Goal: Task Accomplishment & Management: Manage account settings

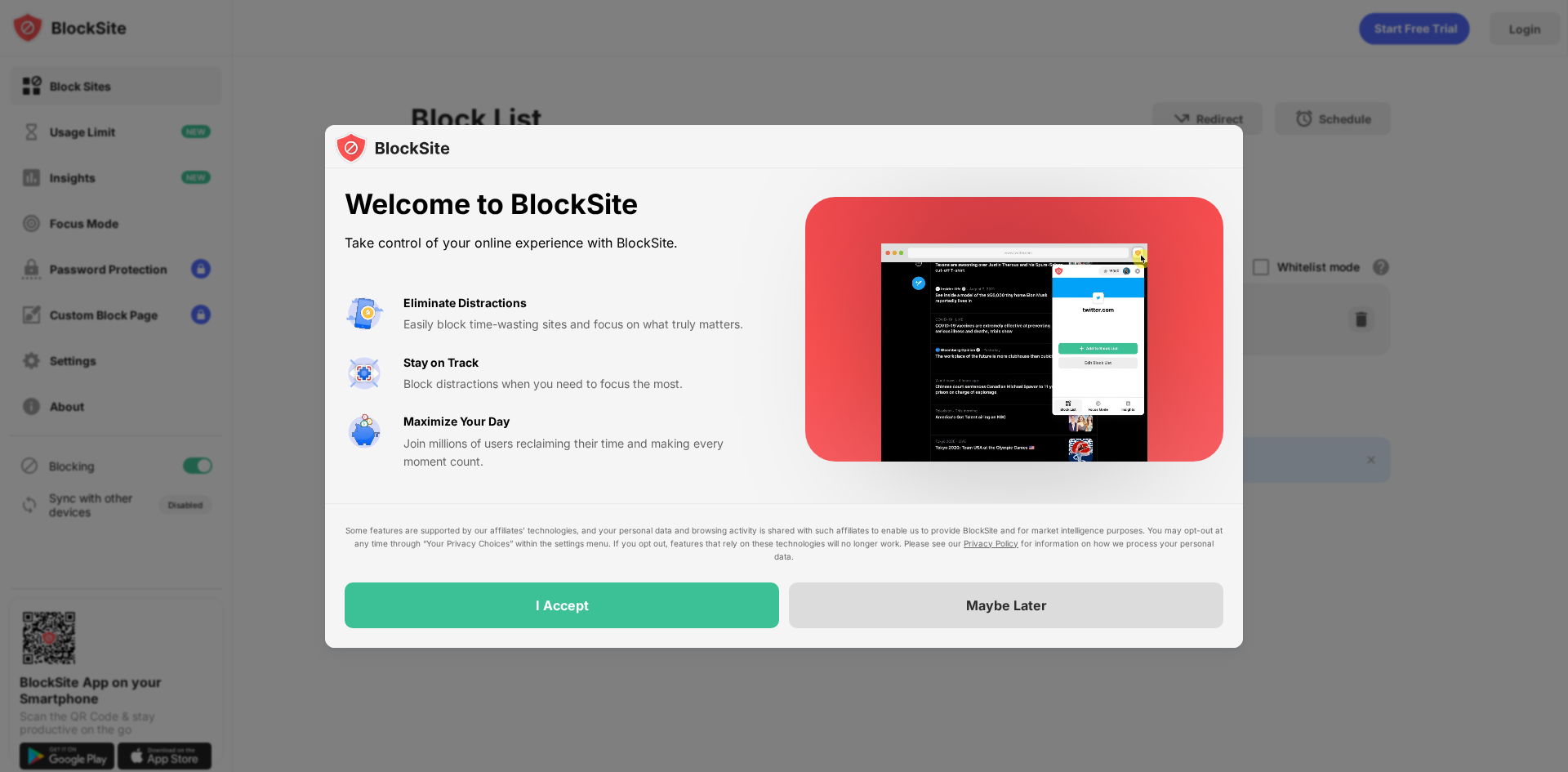
click at [886, 603] on div "Maybe Later" at bounding box center [1006, 606] width 434 height 46
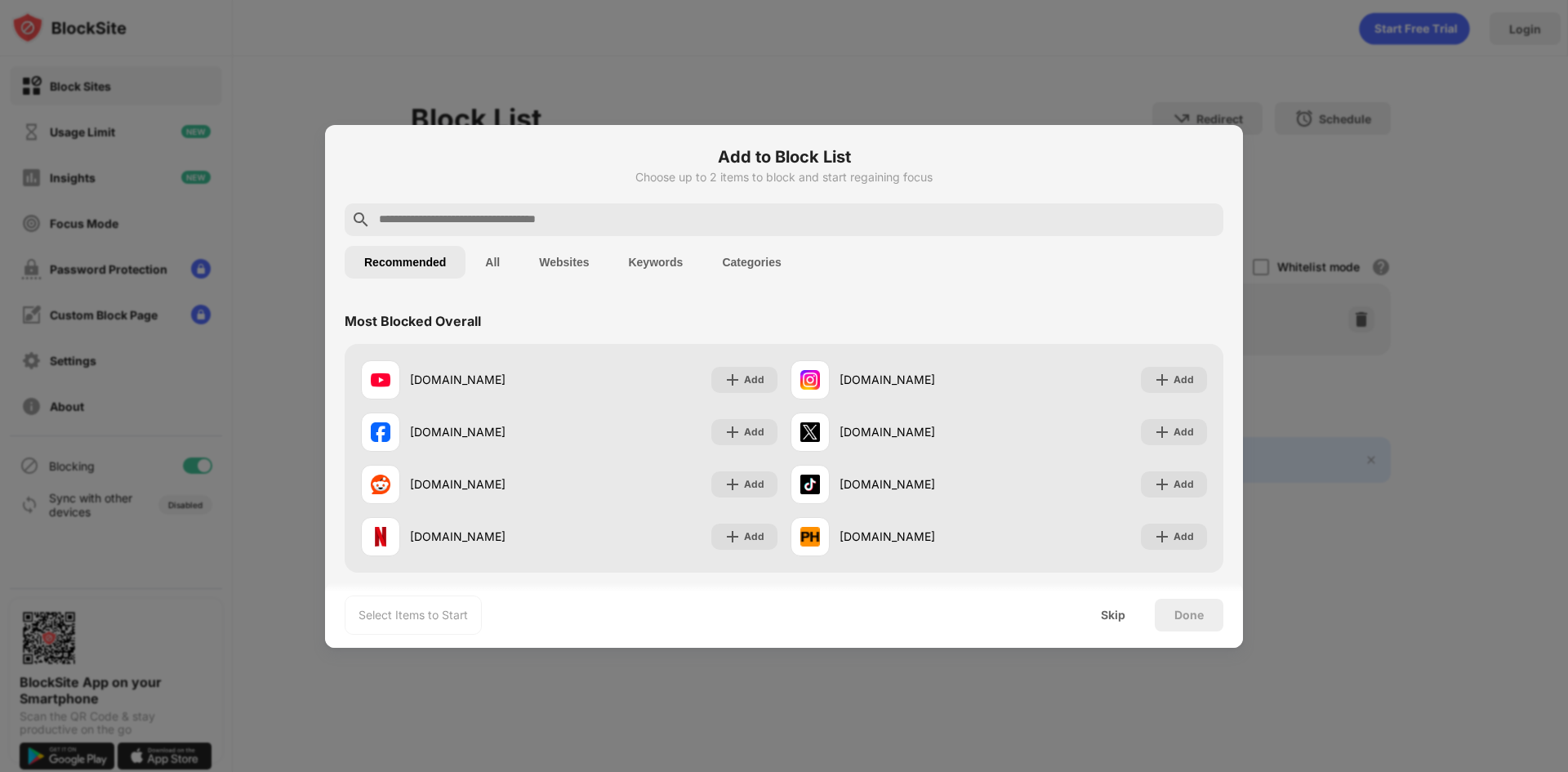
click at [672, 214] on input "text" at bounding box center [797, 219] width 840 height 19
click at [672, 217] on input "text" at bounding box center [797, 219] width 840 height 19
click at [505, 254] on button "All" at bounding box center [492, 263] width 54 height 33
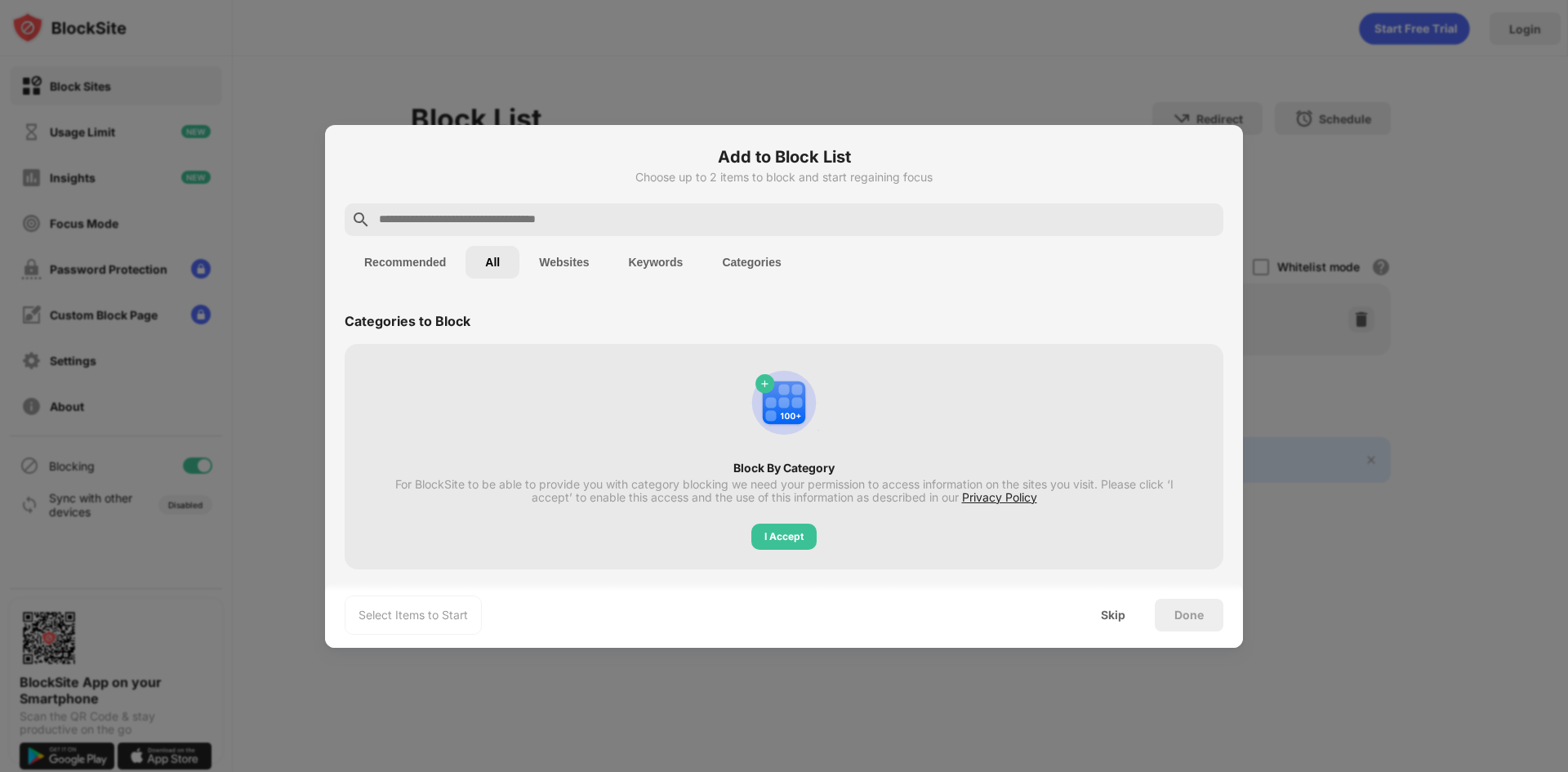
click at [565, 259] on button "Websites" at bounding box center [563, 263] width 89 height 33
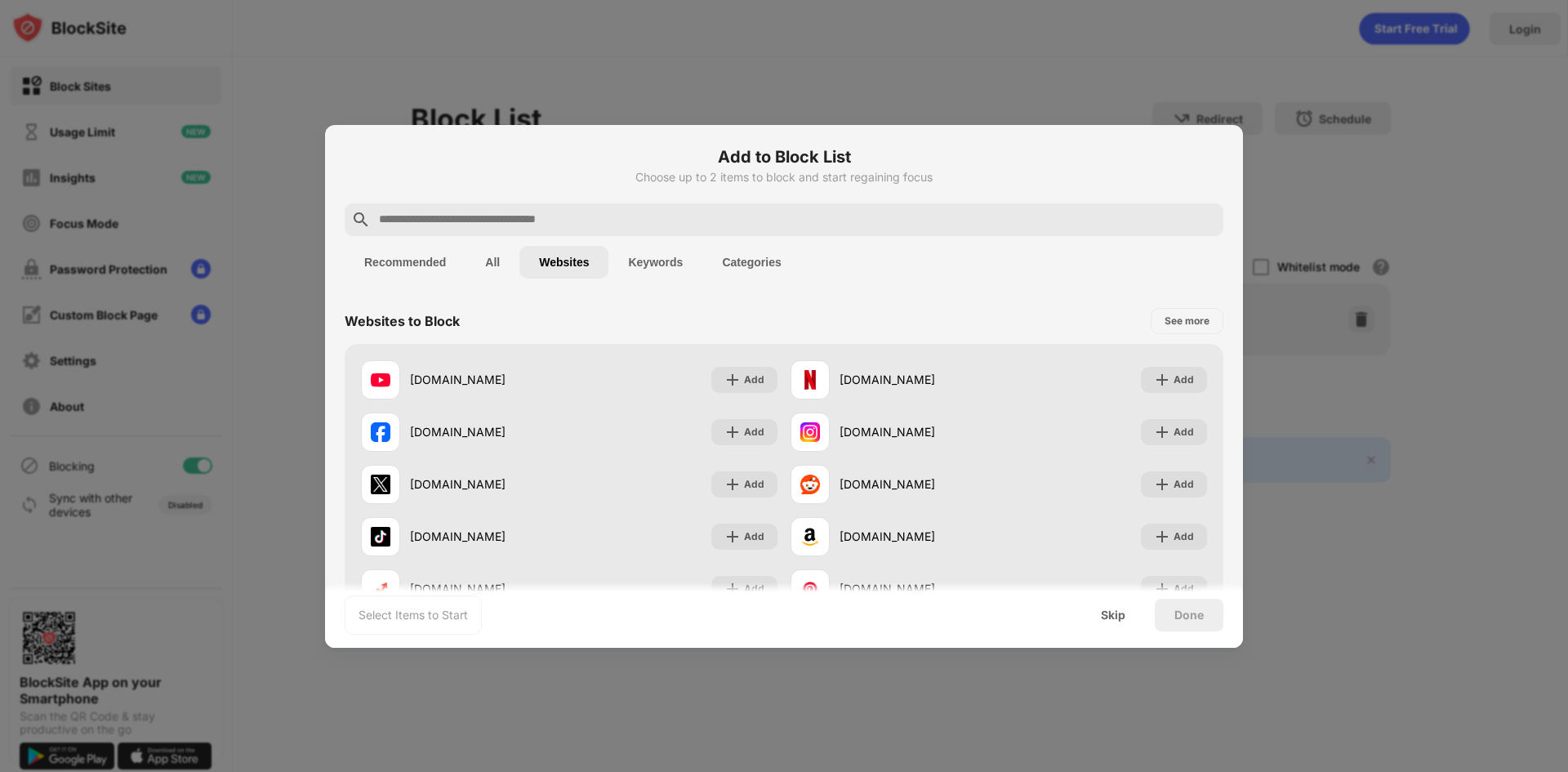
click at [497, 256] on button "All" at bounding box center [492, 263] width 54 height 33
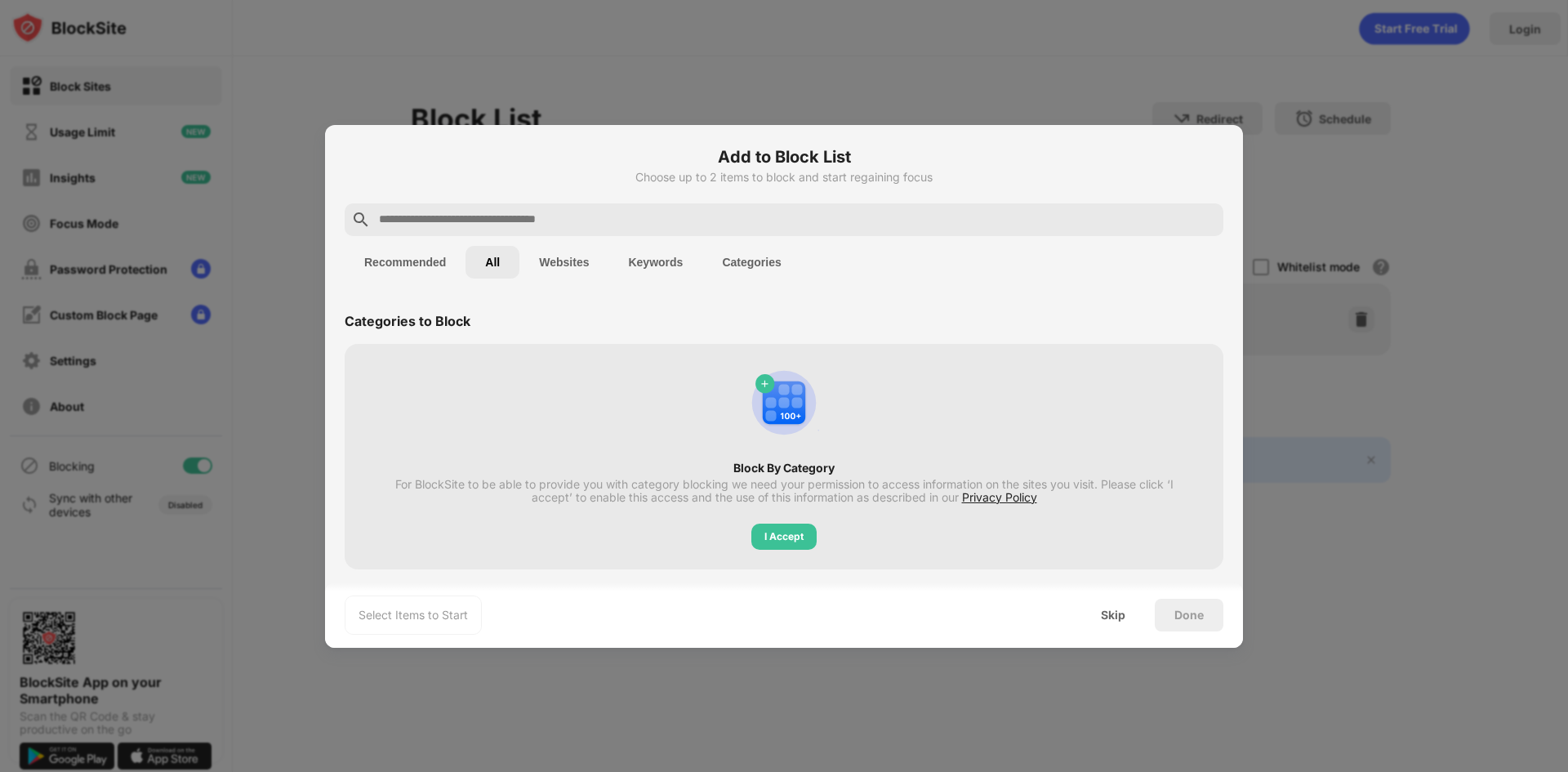
click at [556, 251] on button "Websites" at bounding box center [563, 263] width 89 height 33
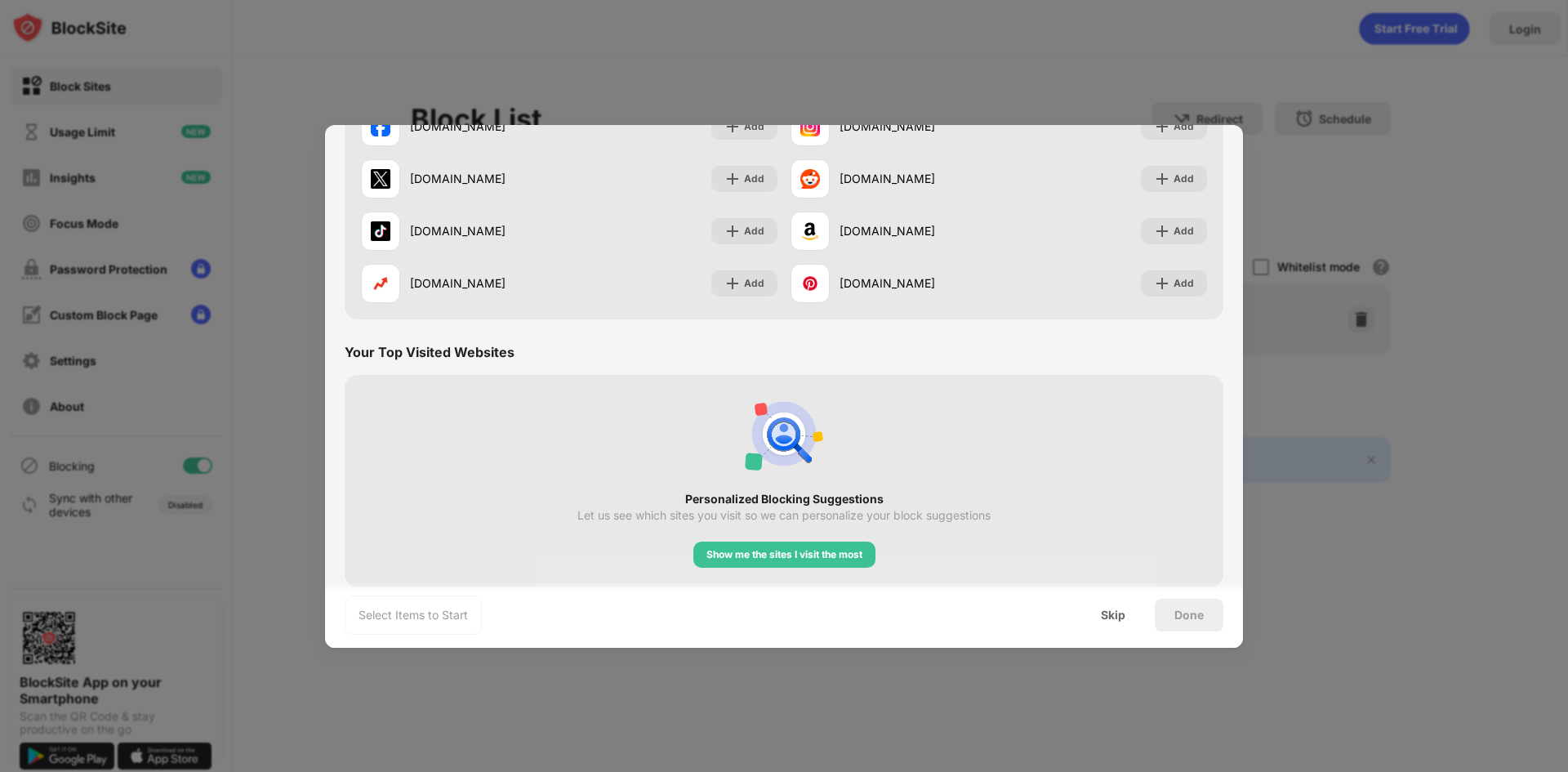
scroll to position [317, 0]
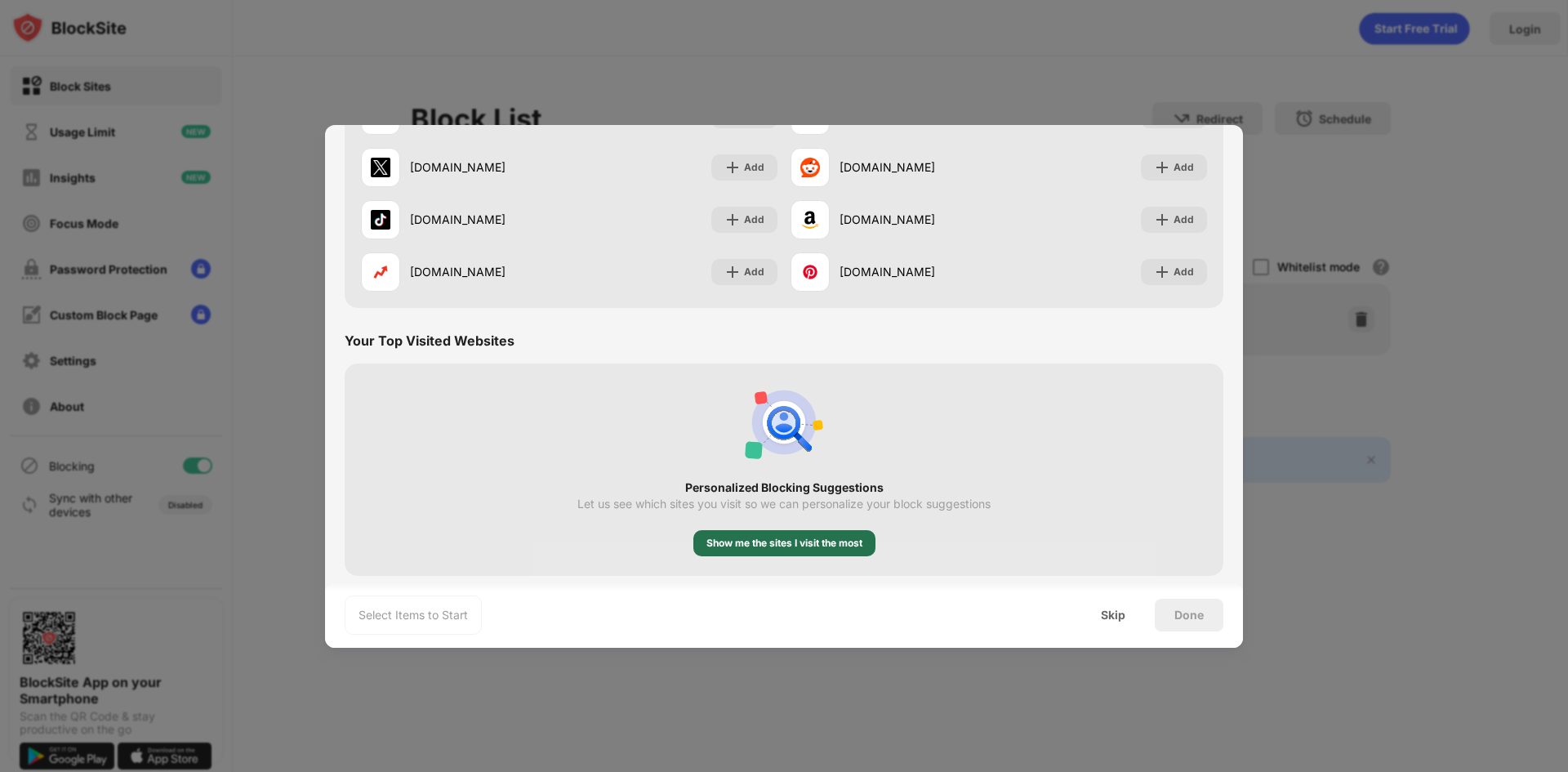
click at [837, 547] on div "Show me the sites I visit the most" at bounding box center [784, 543] width 156 height 17
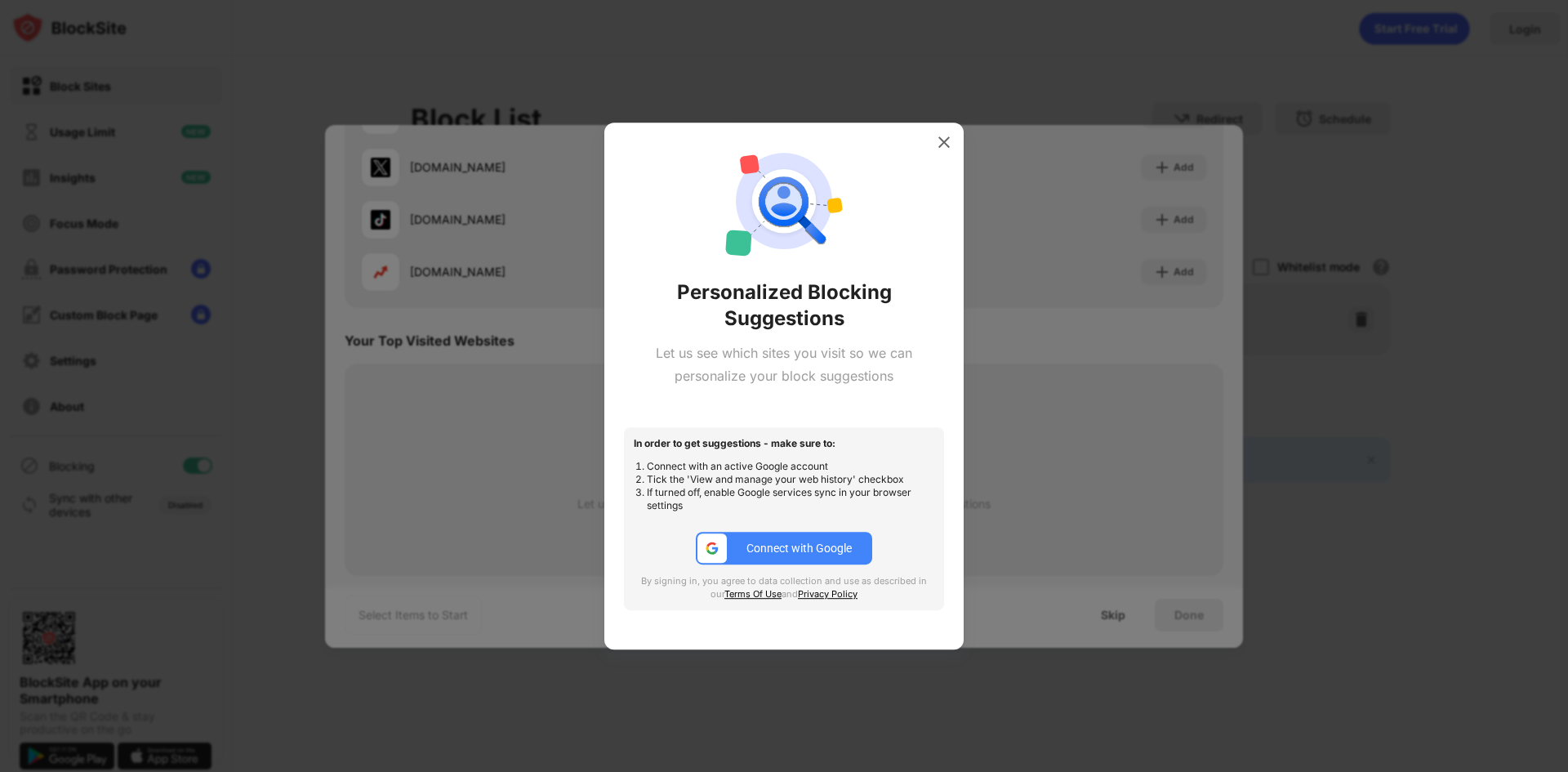
drag, startPoint x: 1049, startPoint y: 533, endPoint x: 1063, endPoint y: 533, distance: 14.0
click at [1063, 533] on div at bounding box center [784, 386] width 1568 height 772
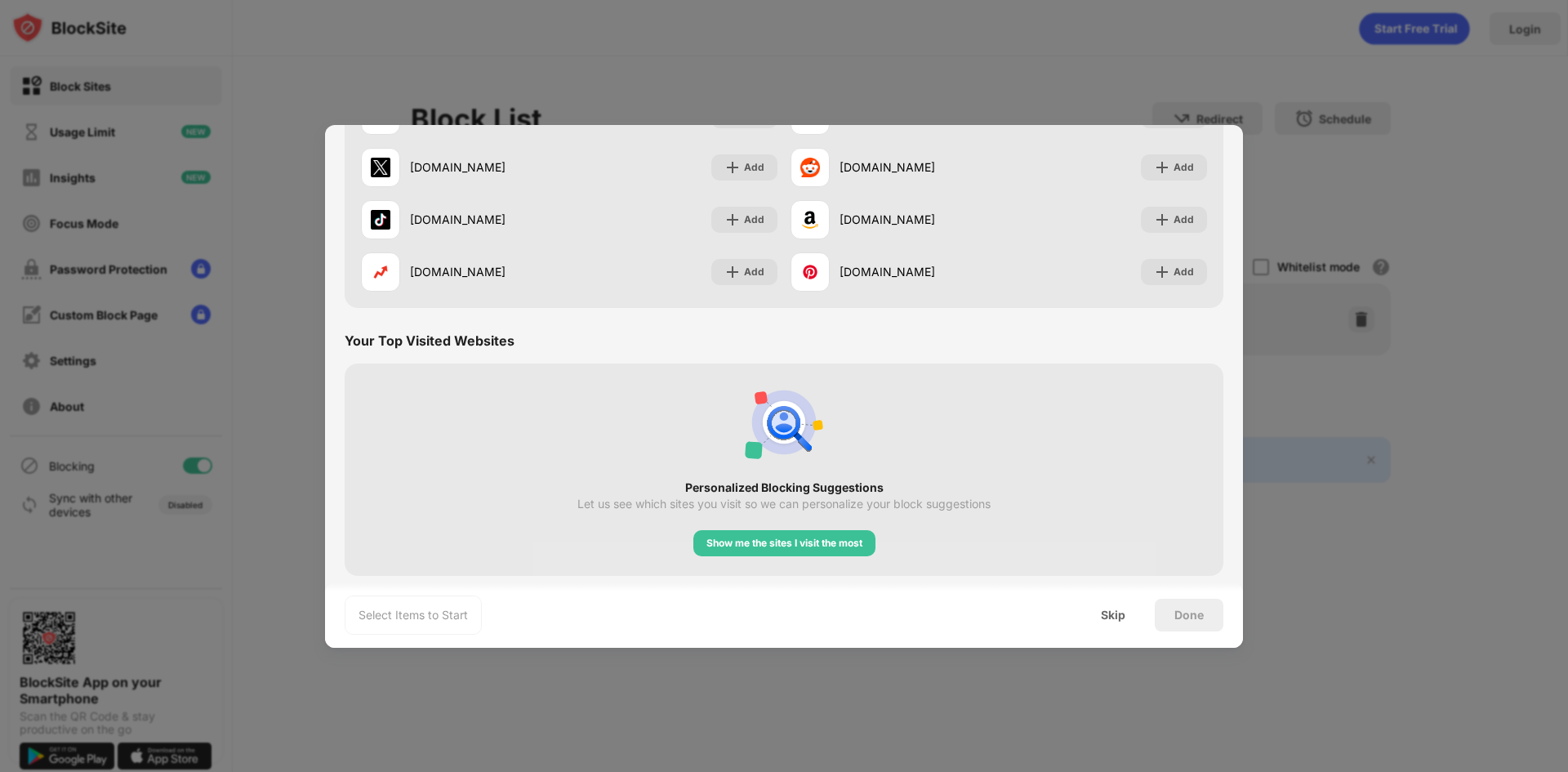
click at [1147, 608] on div "Skip Done" at bounding box center [1152, 616] width 142 height 33
click at [1114, 605] on div "Skip" at bounding box center [1112, 616] width 63 height 33
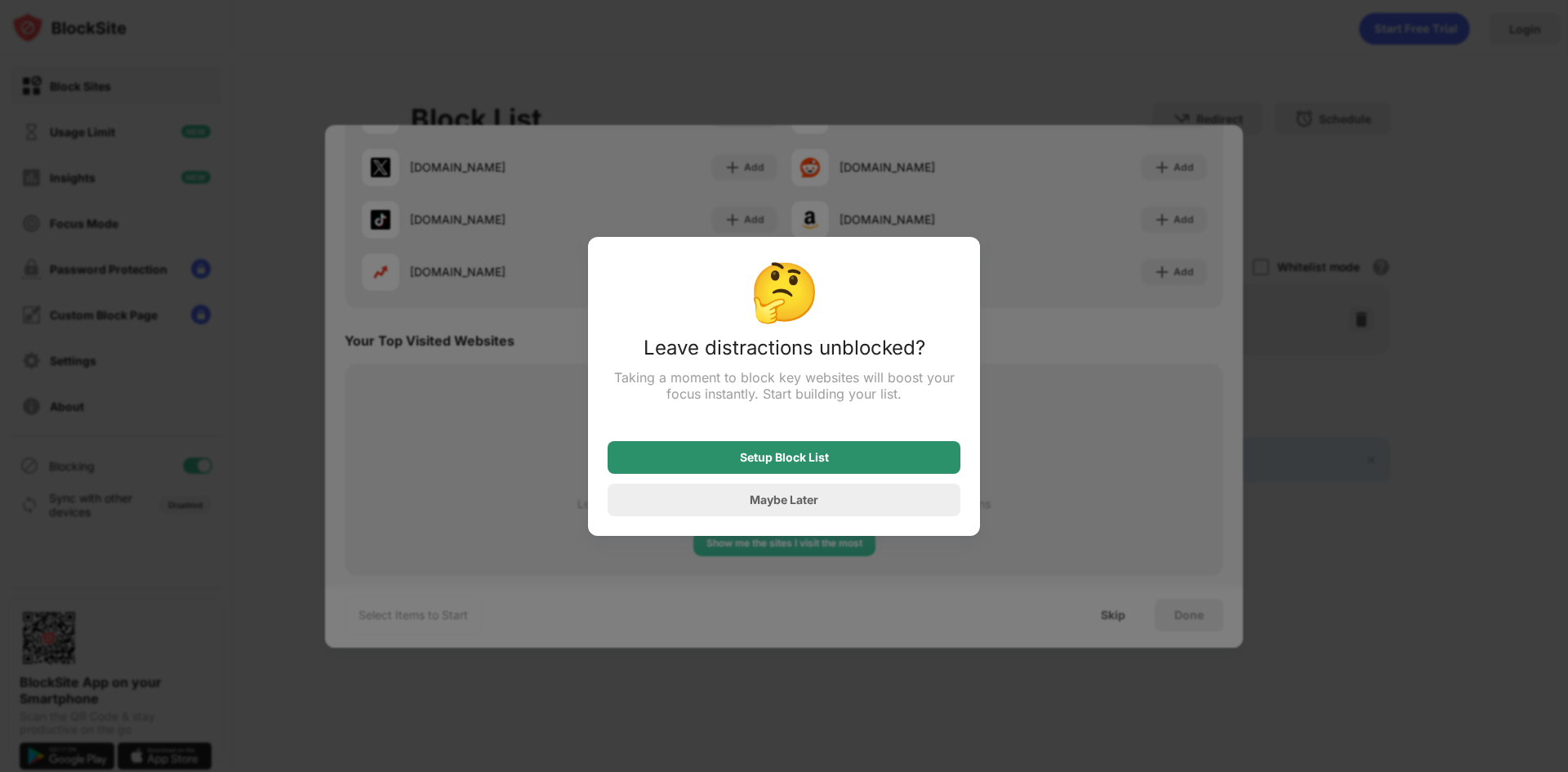
click at [845, 465] on div "Setup Block List" at bounding box center [784, 458] width 353 height 33
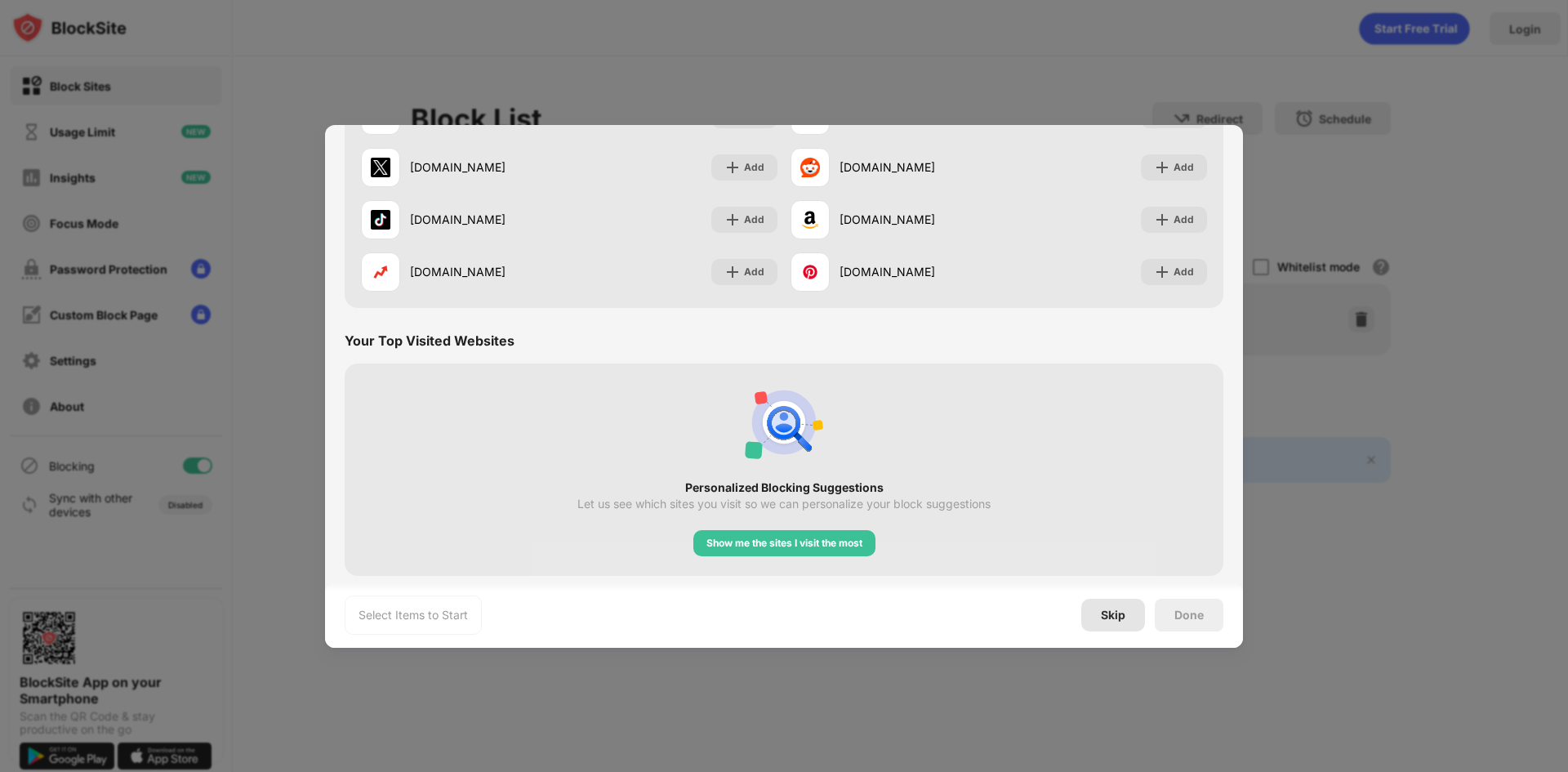
click at [1119, 607] on div "Skip" at bounding box center [1112, 616] width 63 height 33
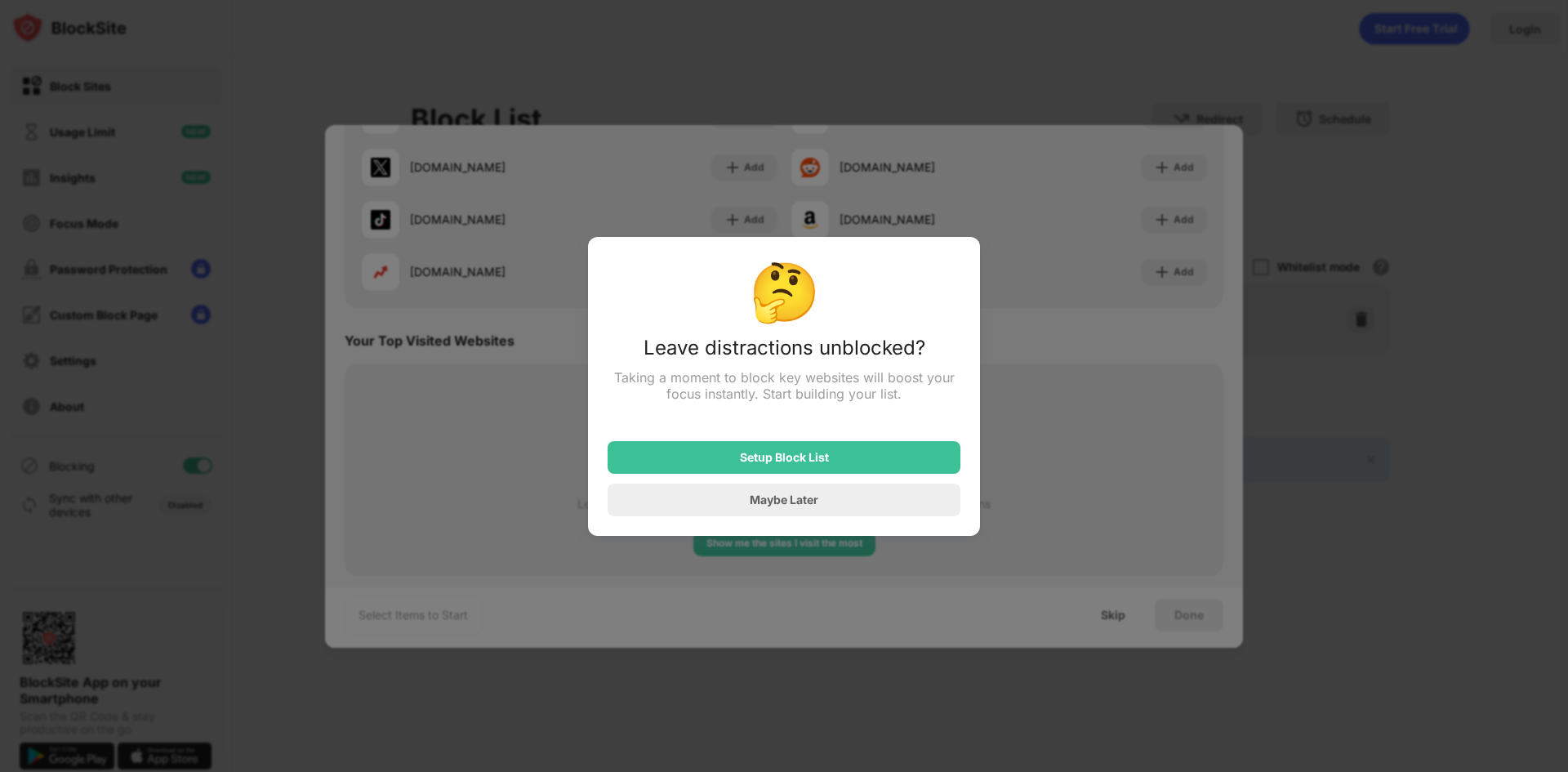
click at [794, 506] on div "Maybe Later" at bounding box center [784, 499] width 69 height 14
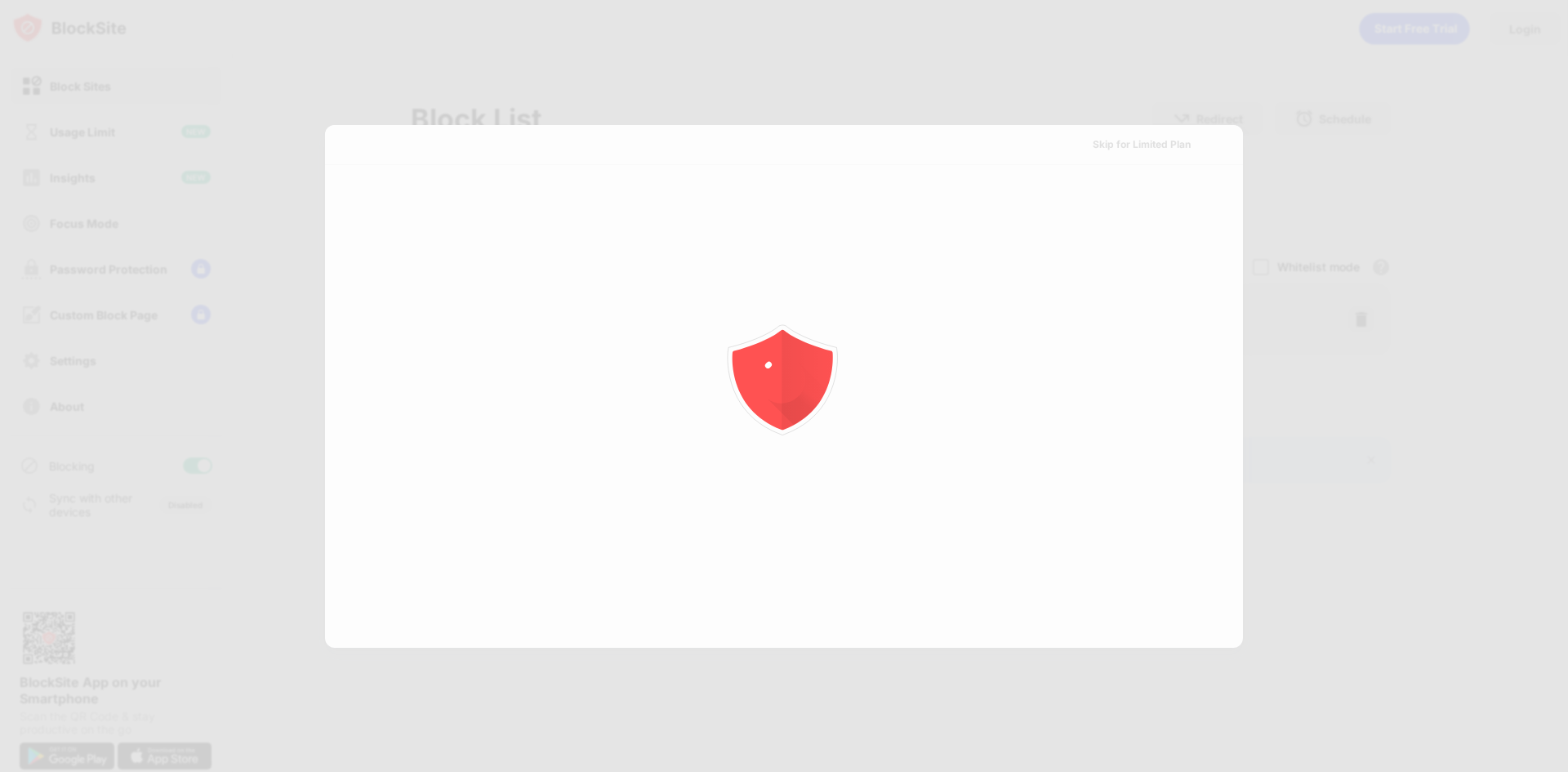
scroll to position [0, 0]
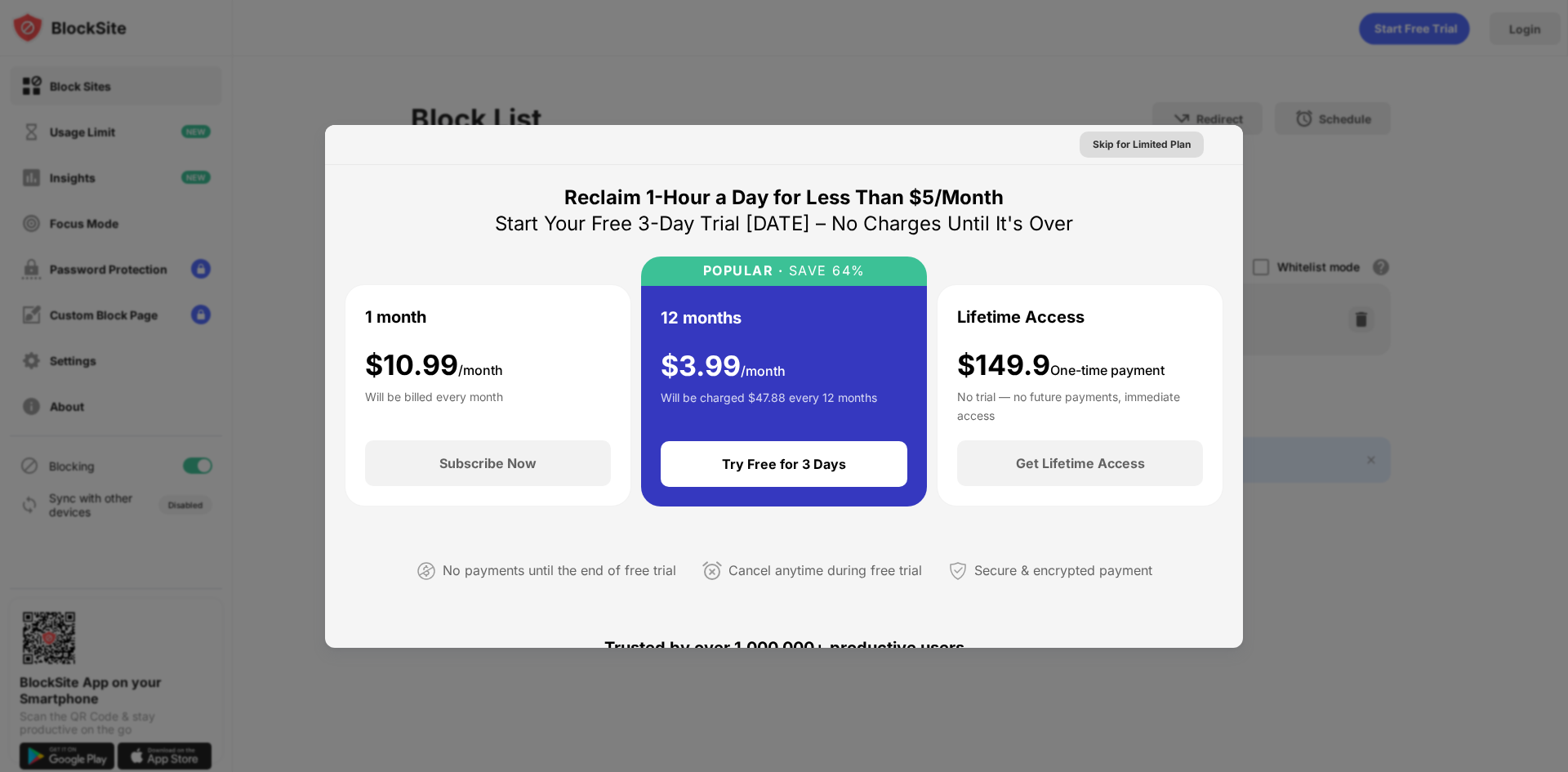
click at [1069, 126] on div "Skip for Limited Plan" at bounding box center [784, 145] width 918 height 40
click at [1110, 143] on div "Skip for Limited Plan" at bounding box center [1142, 144] width 98 height 17
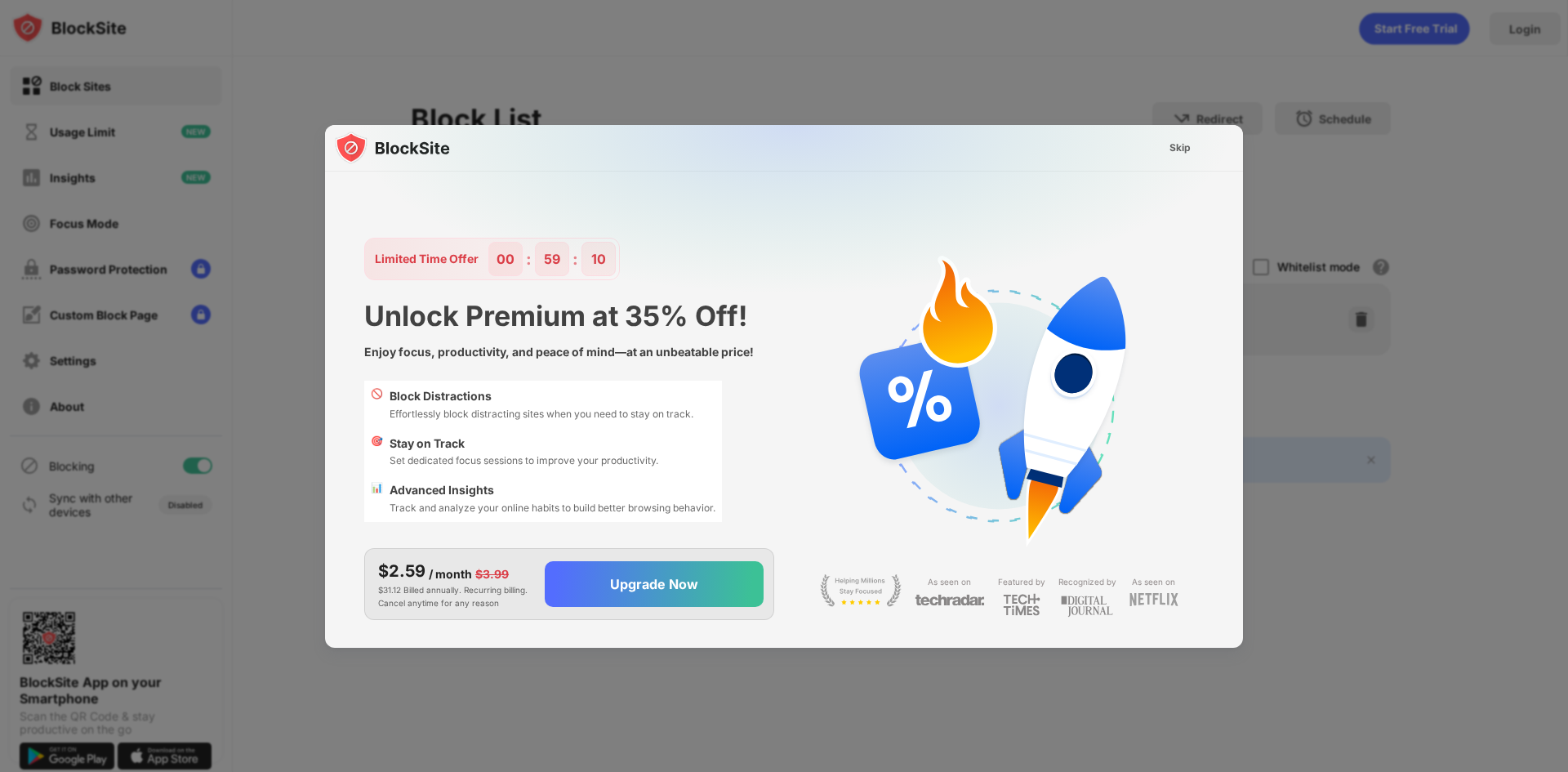
click at [1159, 156] on div "Skip" at bounding box center [1180, 148] width 48 height 26
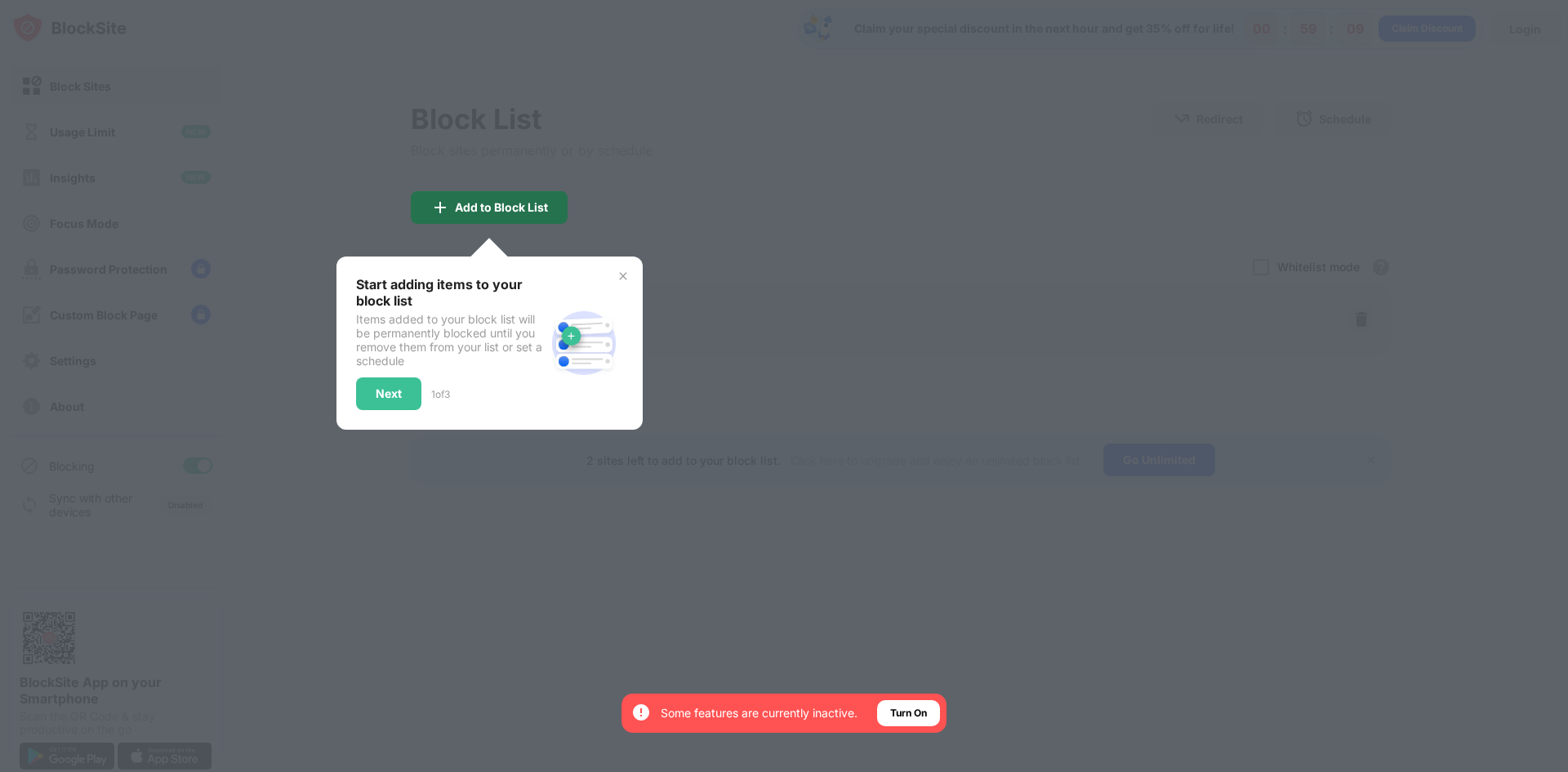
click at [548, 207] on div "Add to Block List" at bounding box center [489, 208] width 157 height 33
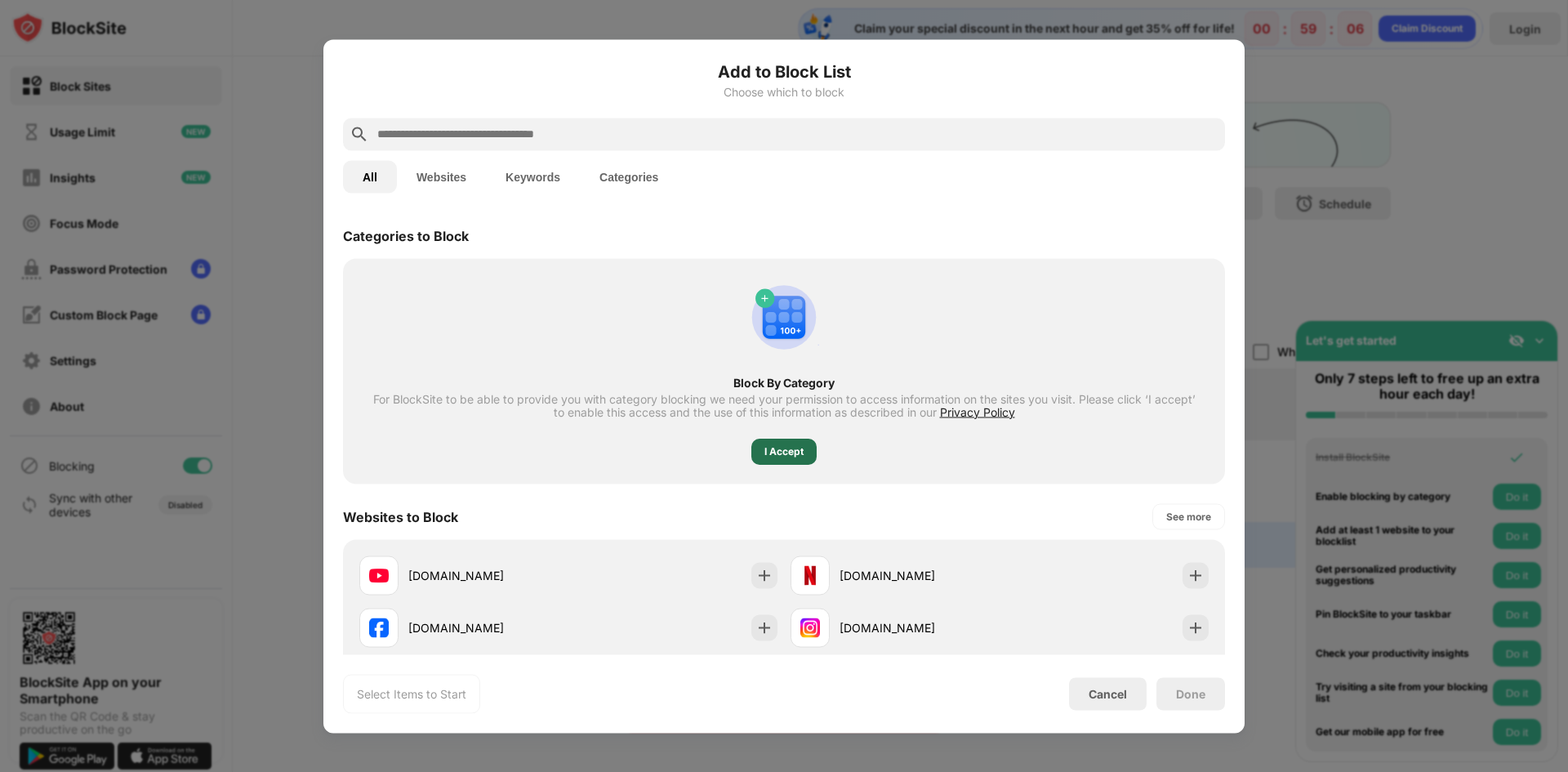
click at [799, 446] on div "I Accept" at bounding box center [784, 451] width 65 height 26
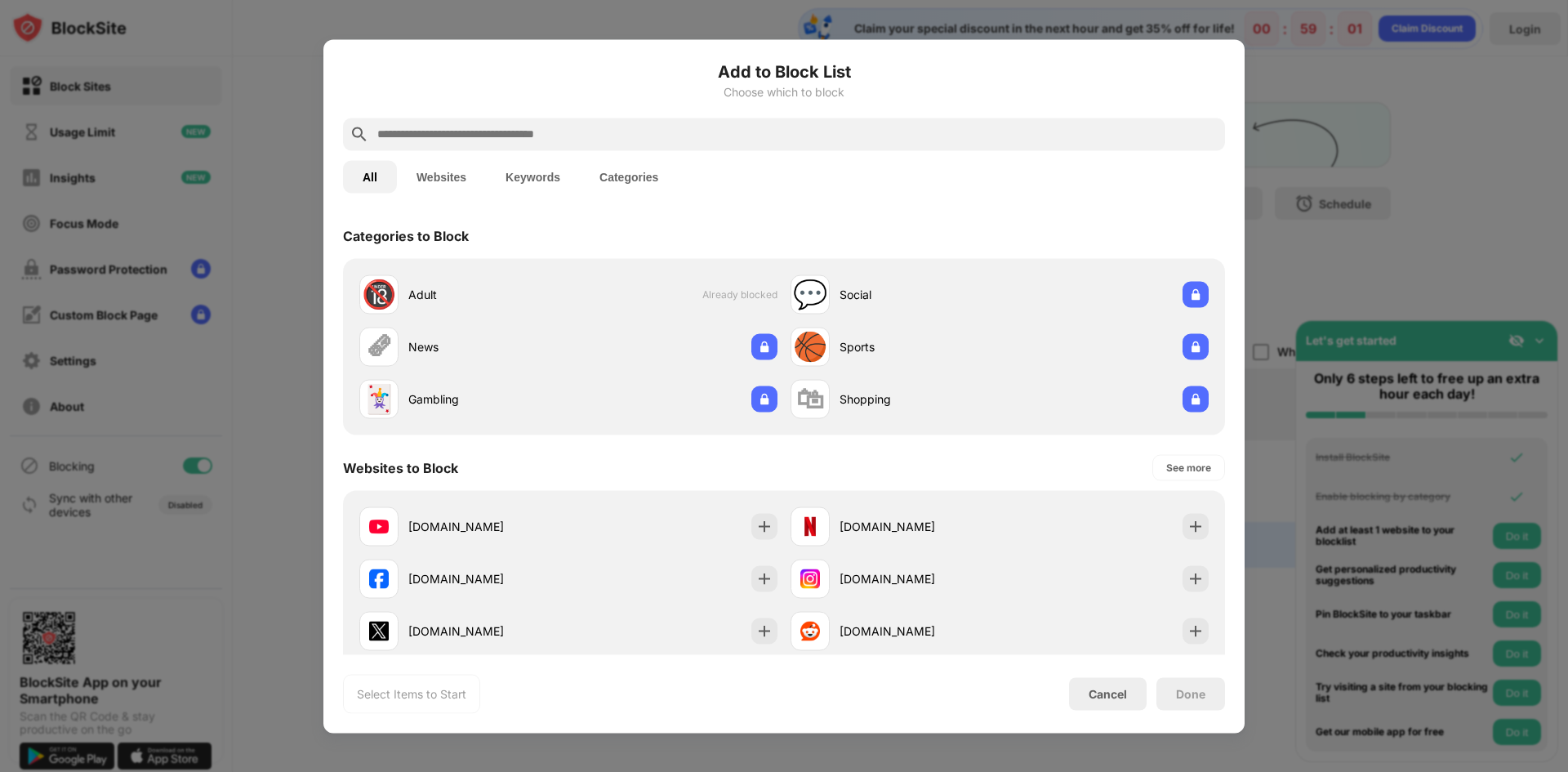
click at [458, 187] on button "Websites" at bounding box center [441, 176] width 89 height 33
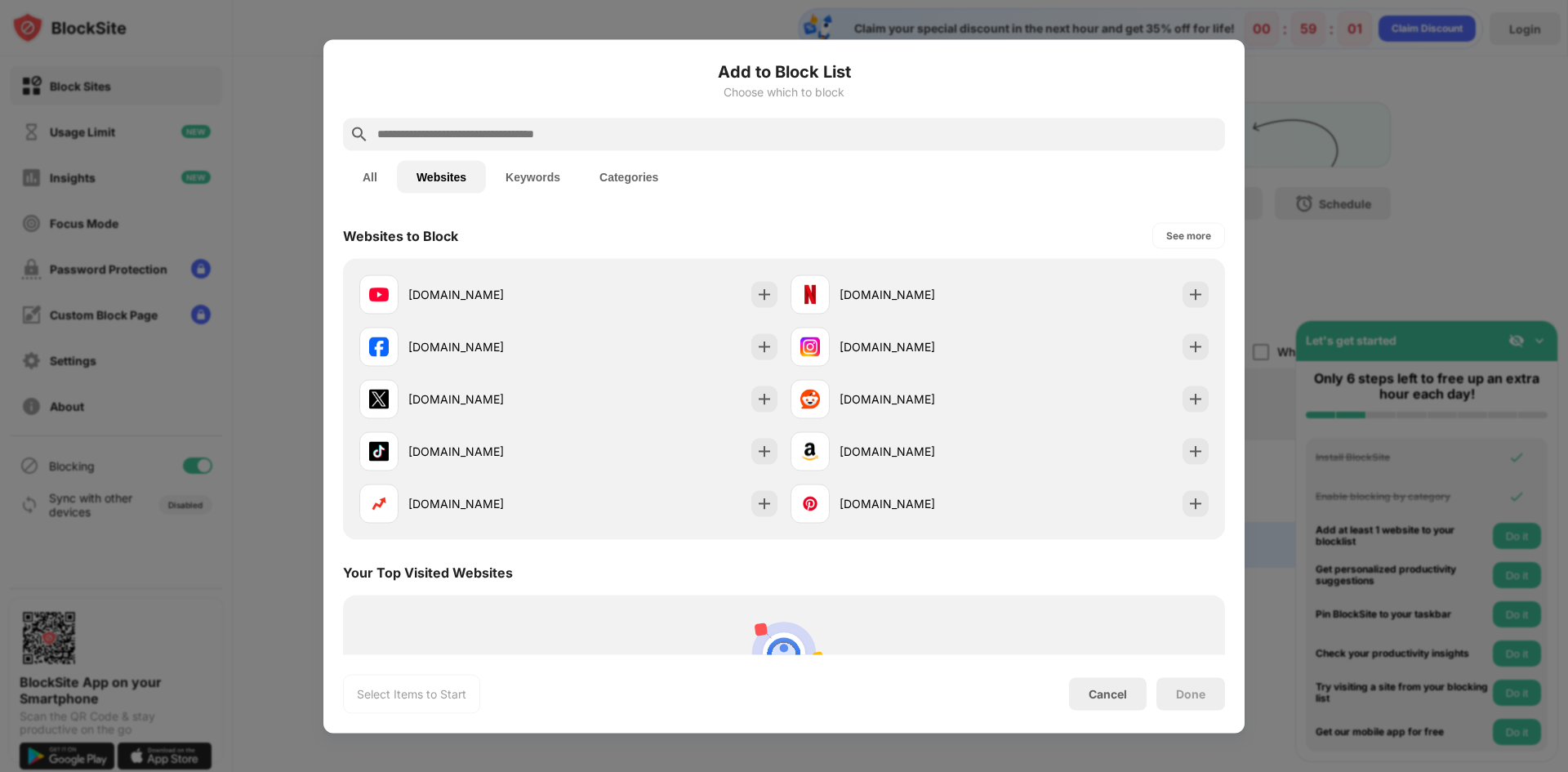
click at [525, 171] on button "Keywords" at bounding box center [533, 176] width 94 height 33
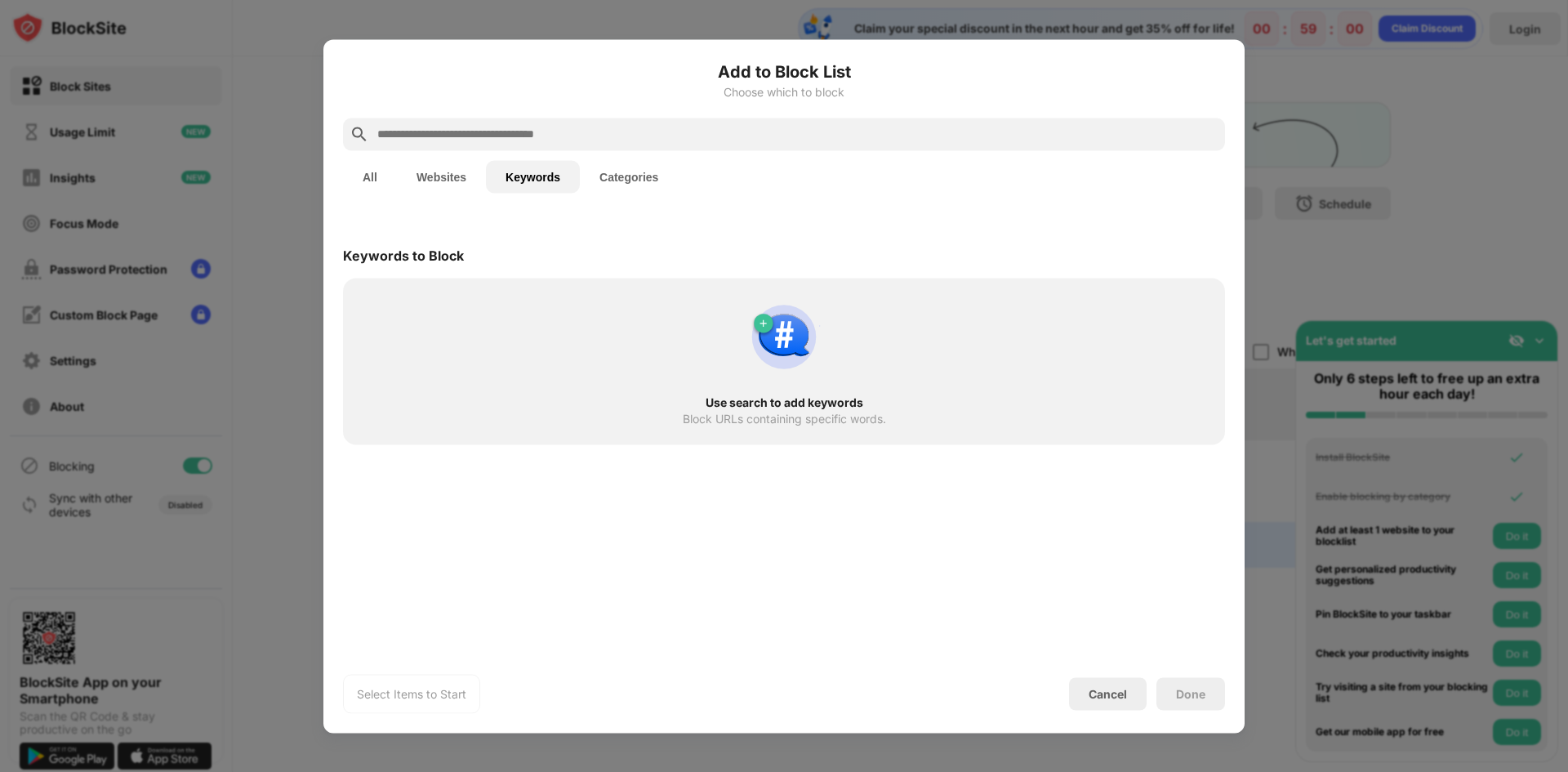
click at [608, 176] on button "Categories" at bounding box center [628, 176] width 98 height 33
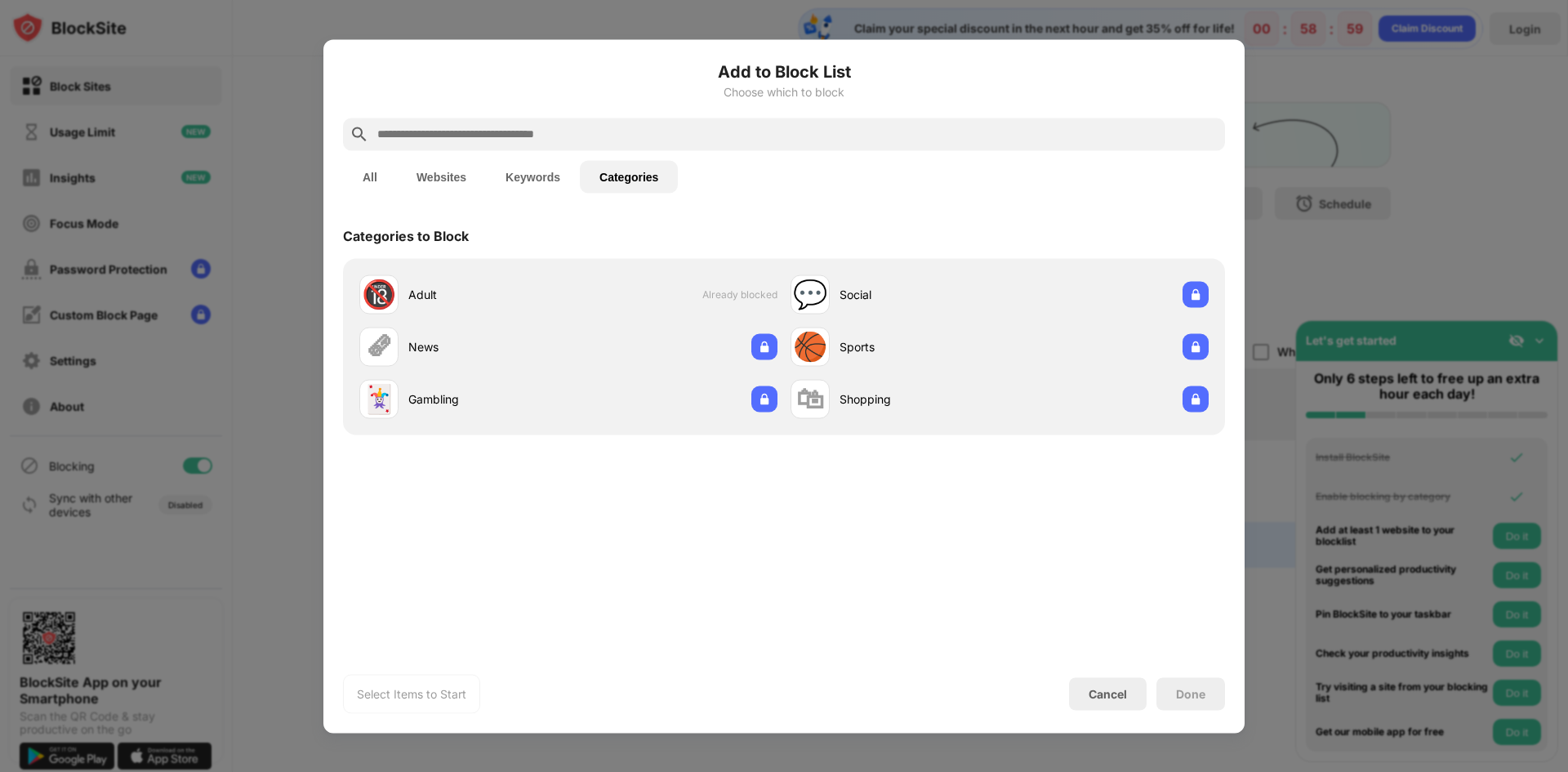
click at [547, 180] on button "Keywords" at bounding box center [533, 176] width 94 height 33
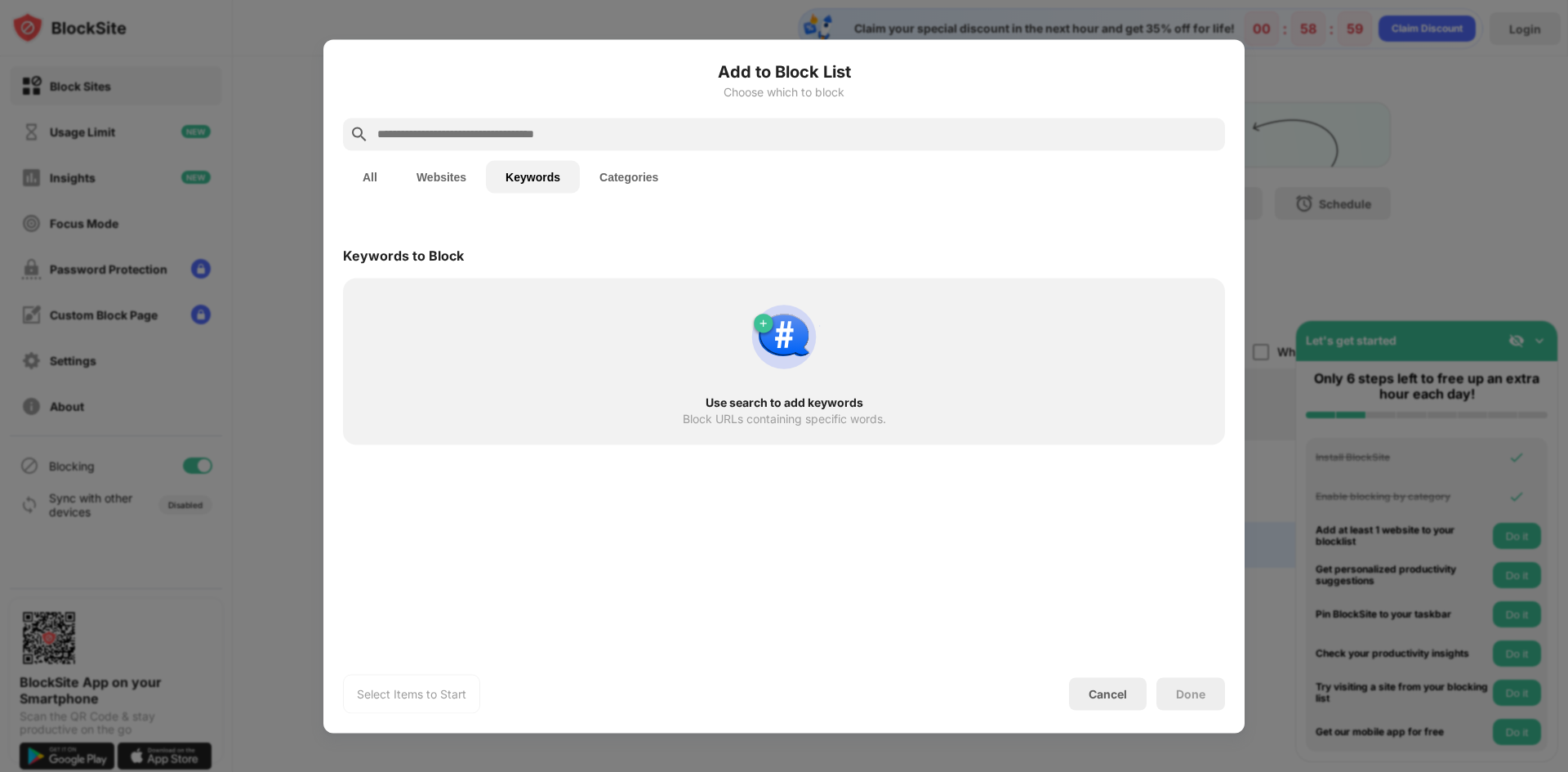
click at [838, 346] on div "Use search to add keywords Block URLs containing specific words." at bounding box center [784, 361] width 863 height 147
click at [1325, 293] on div at bounding box center [784, 386] width 1568 height 772
